Goal: Navigation & Orientation: Find specific page/section

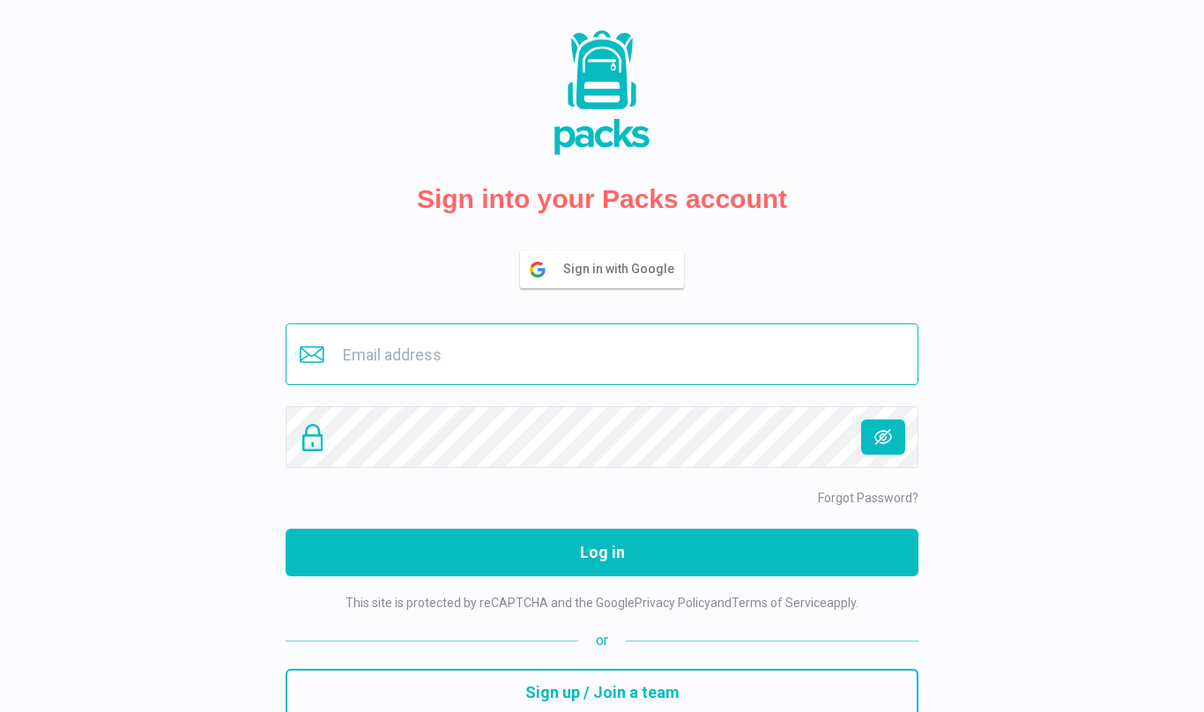
type input "[EMAIL_ADDRESS][DOMAIN_NAME]"
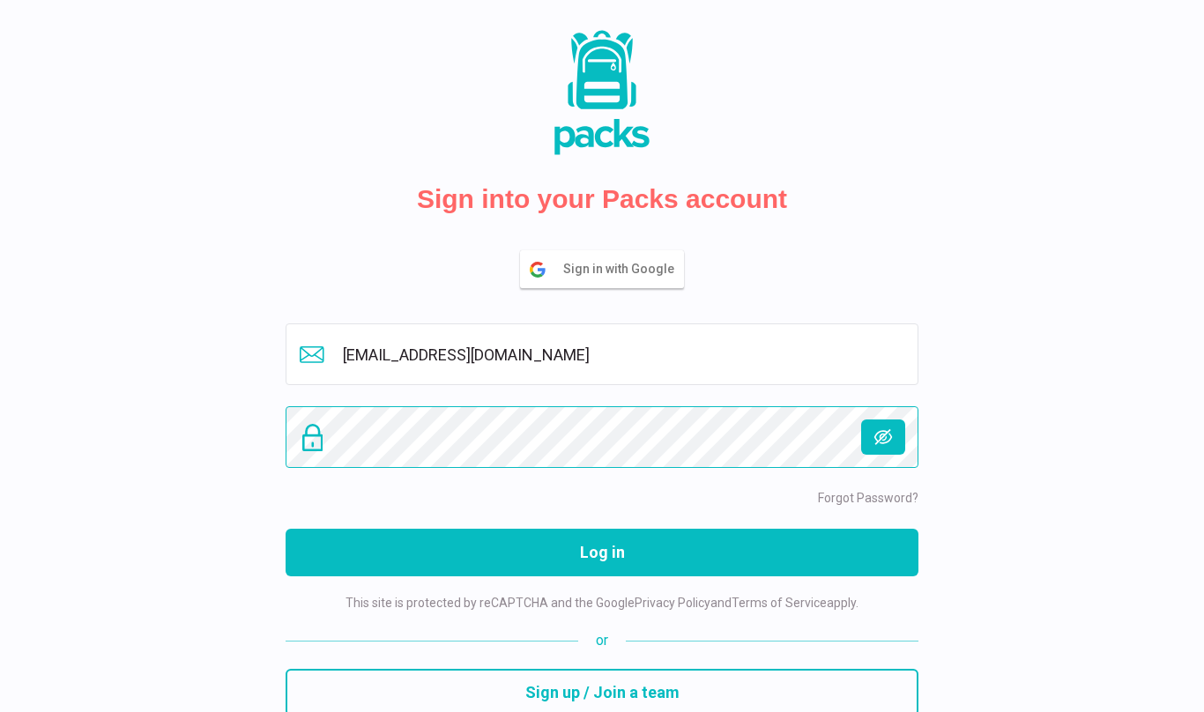
click at [602, 553] on button "Log in" at bounding box center [602, 553] width 633 height 48
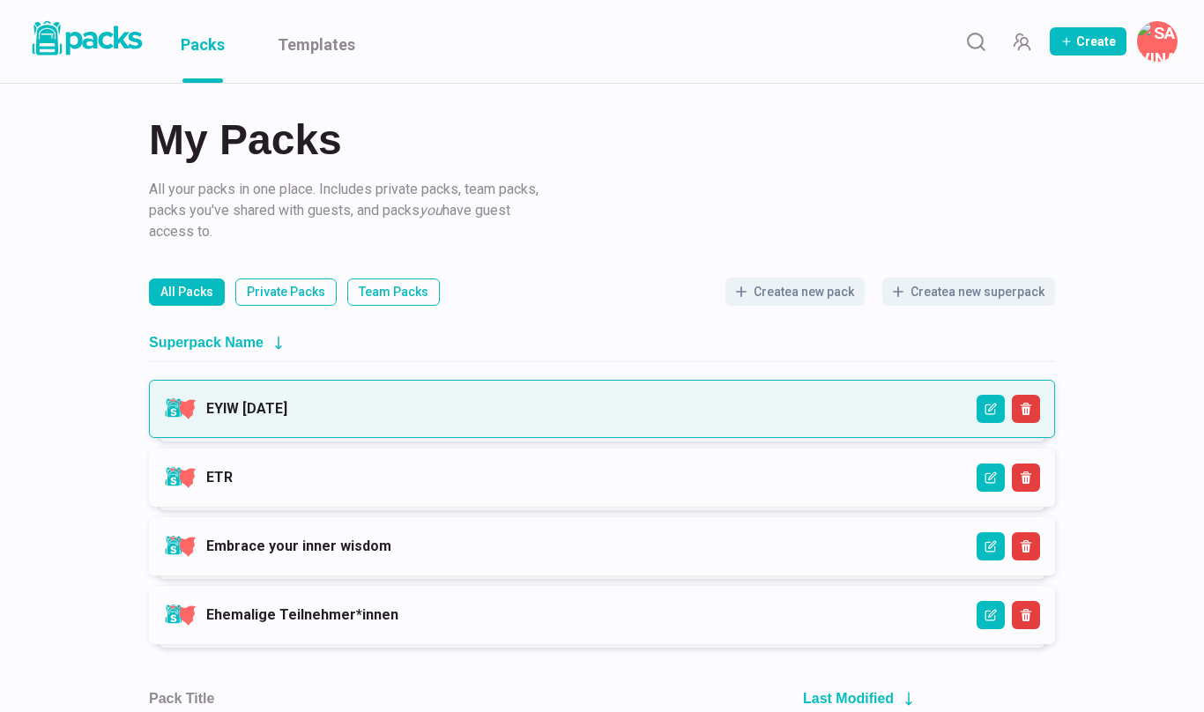
click at [287, 417] on link "EYIW 3 - April 2025" at bounding box center [246, 408] width 81 height 17
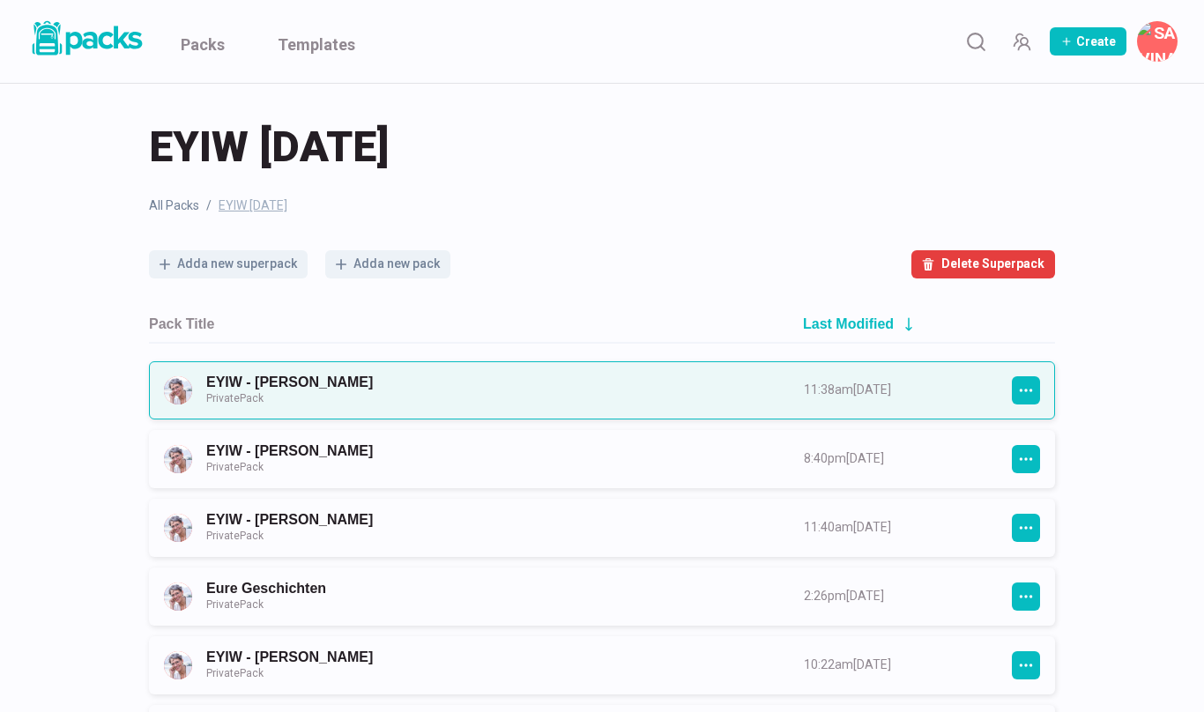
click at [613, 389] on link "EYIW - Kathrin Friesecke Private Pack" at bounding box center [489, 390] width 566 height 33
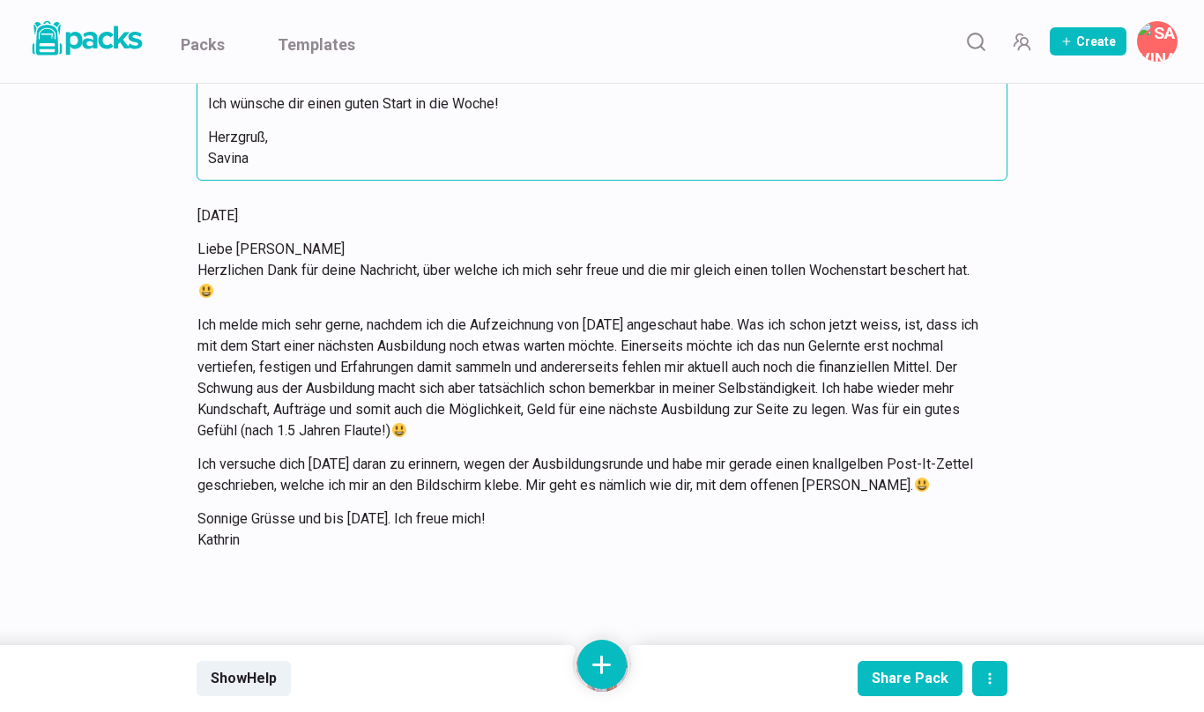
scroll to position [6168, 0]
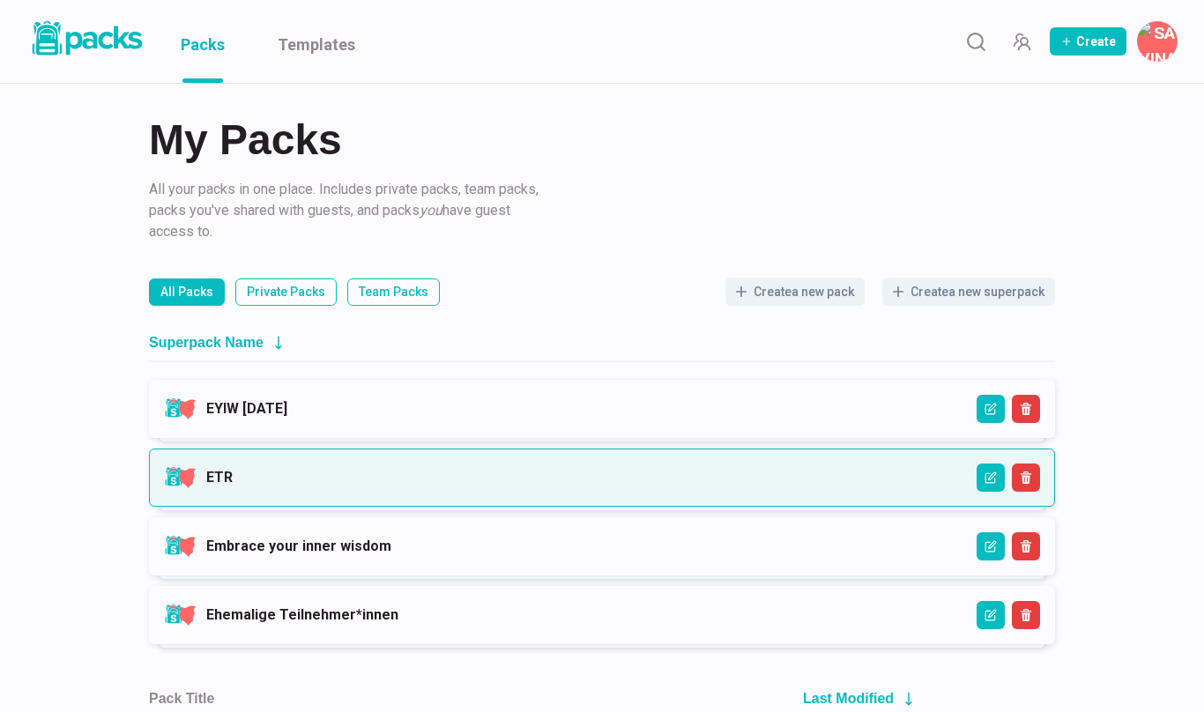
click at [233, 469] on link "ETR" at bounding box center [219, 477] width 26 height 17
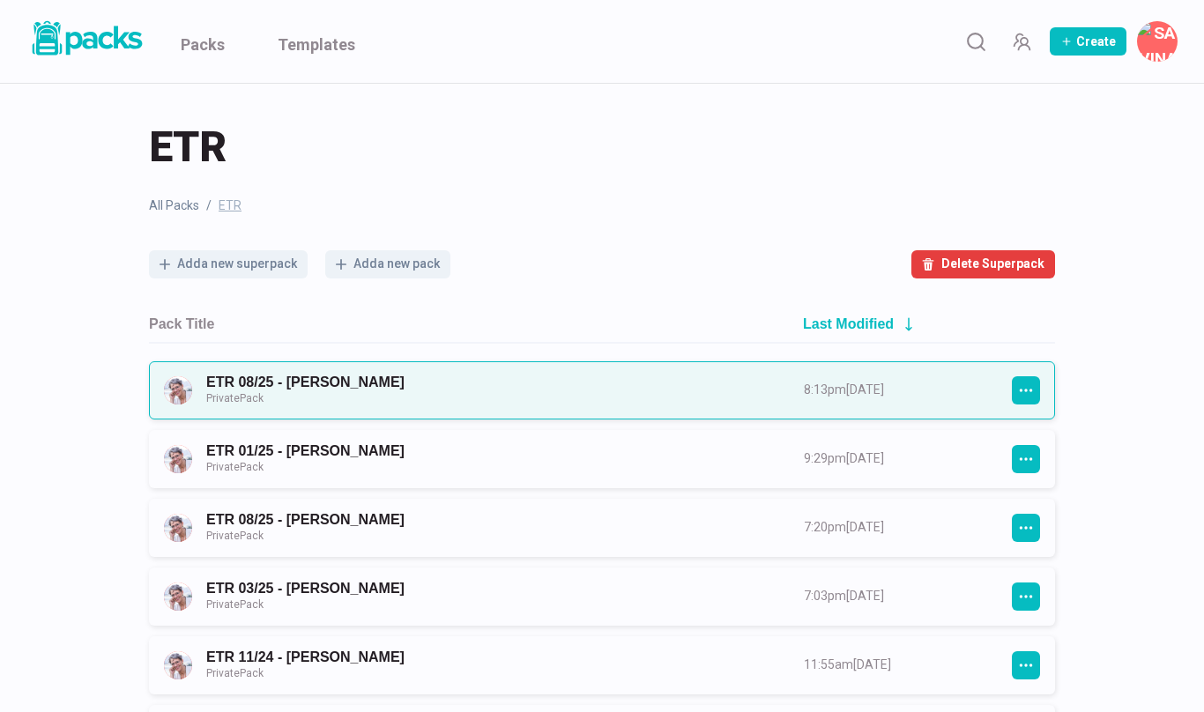
click at [361, 381] on link "ETR 08/25 - Hanna Heidemann Private Pack" at bounding box center [489, 390] width 566 height 33
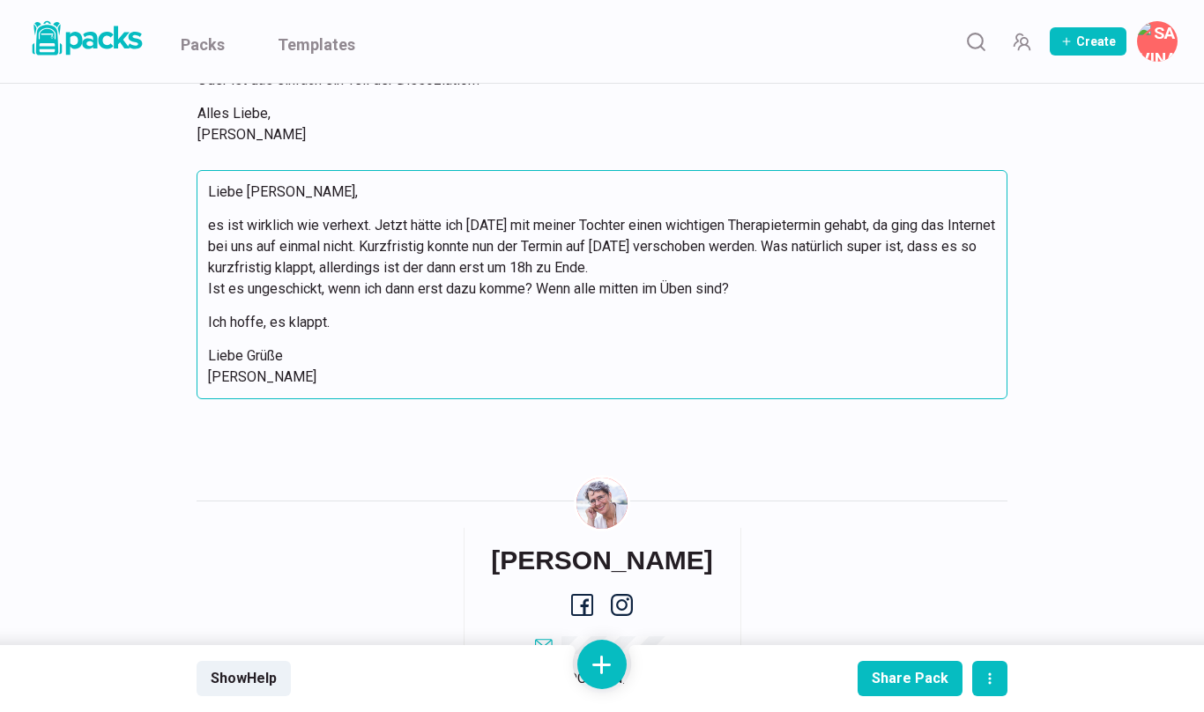
scroll to position [3522, 0]
